Goal: Use online tool/utility

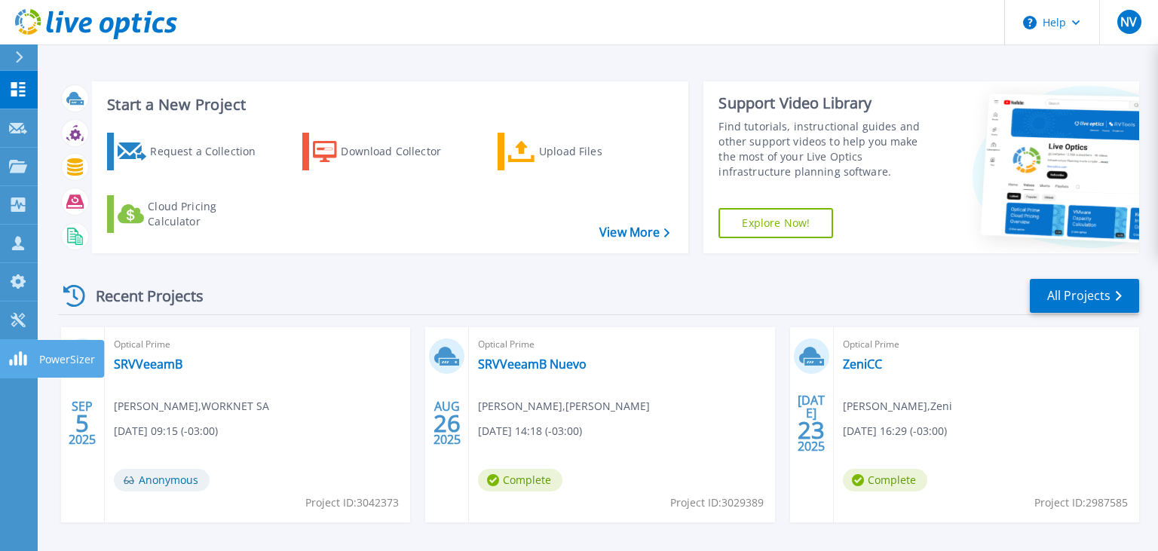
click at [23, 372] on link "PowerSizer PowerSizer" at bounding box center [19, 359] width 38 height 38
click at [13, 351] on div at bounding box center [18, 358] width 18 height 16
click at [23, 332] on link "Tools Tools" at bounding box center [19, 320] width 38 height 38
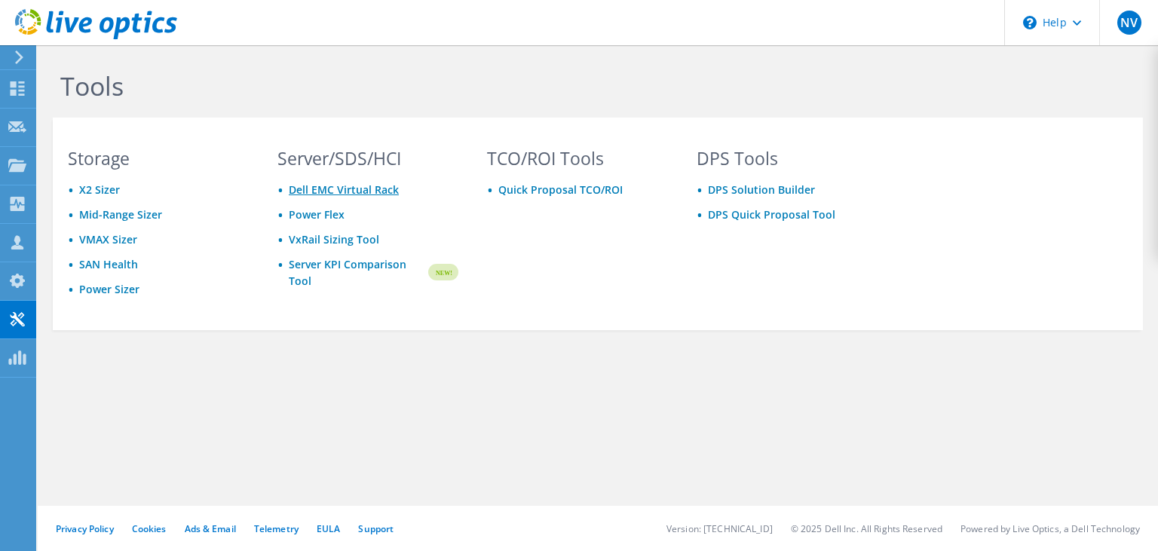
click at [378, 189] on link "Dell EMC Virtual Rack" at bounding box center [344, 189] width 110 height 14
